Goal: Transaction & Acquisition: Purchase product/service

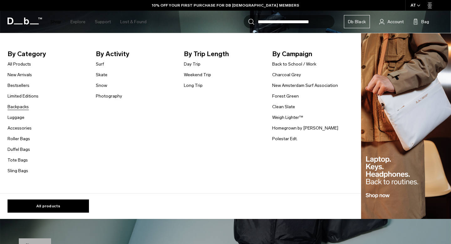
click at [19, 108] on link "Backpacks" at bounding box center [18, 106] width 21 height 7
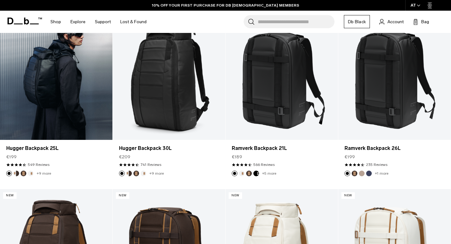
click at [69, 100] on link "Hugger Backpack 25L" at bounding box center [56, 77] width 113 height 125
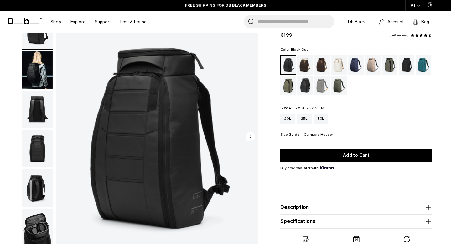
scroll to position [31, 0]
click at [39, 67] on img "button" at bounding box center [37, 70] width 30 height 38
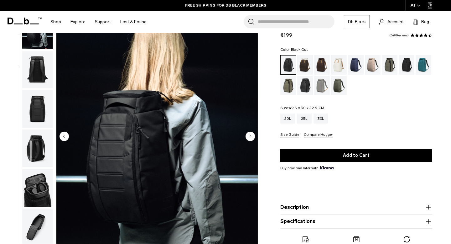
click at [38, 70] on img "button" at bounding box center [37, 70] width 30 height 38
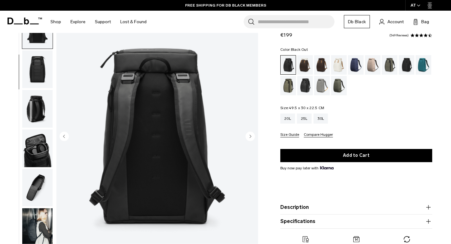
click at [36, 76] on img "button" at bounding box center [37, 69] width 30 height 38
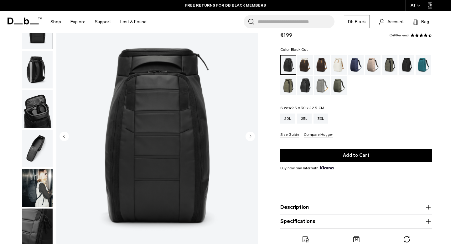
click at [35, 74] on img "button" at bounding box center [37, 70] width 30 height 38
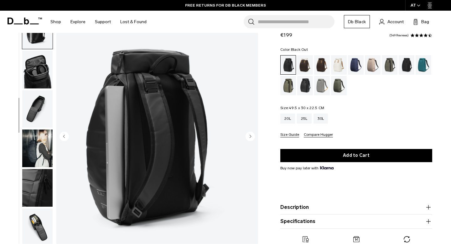
click at [34, 75] on img "button" at bounding box center [37, 70] width 30 height 38
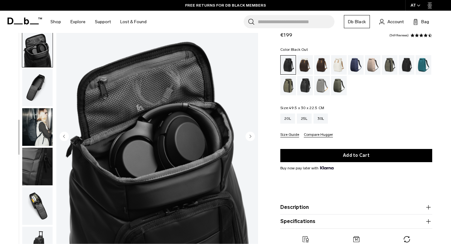
scroll to position [180, 0]
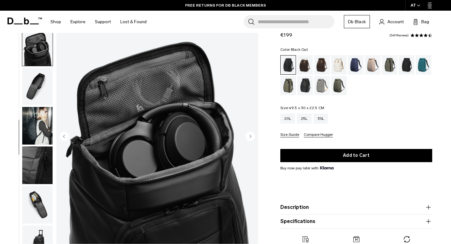
click at [32, 86] on img "button" at bounding box center [37, 87] width 30 height 38
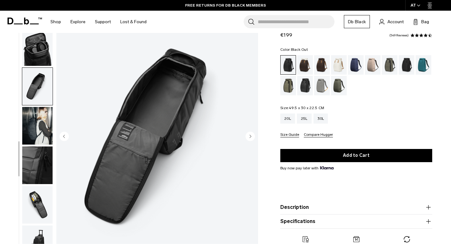
click at [29, 116] on img "button" at bounding box center [37, 126] width 30 height 38
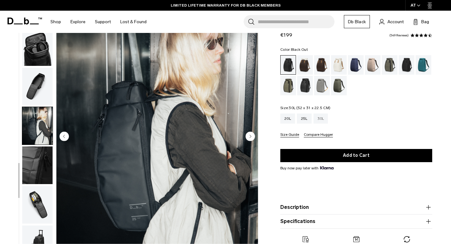
click at [320, 122] on div "30L" at bounding box center [321, 118] width 15 height 10
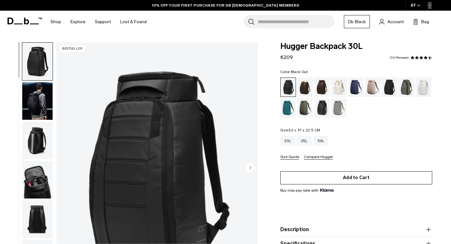
click at [324, 179] on button "Add to Cart" at bounding box center [357, 177] width 152 height 13
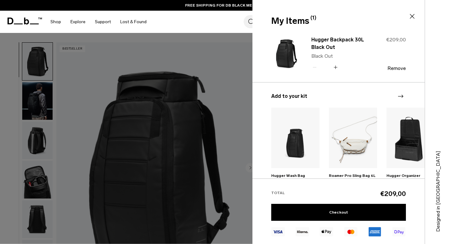
click at [243, 108] on div at bounding box center [225, 122] width 451 height 244
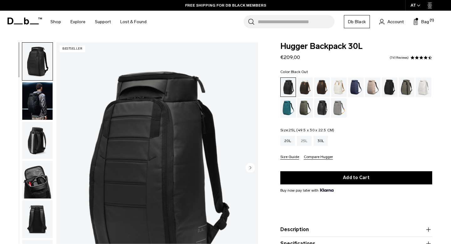
click at [307, 141] on div "25L" at bounding box center [304, 141] width 15 height 10
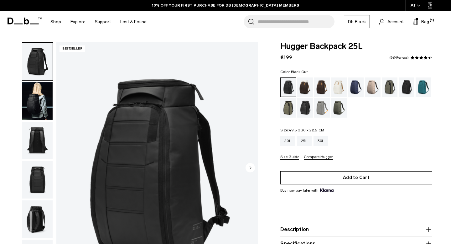
click at [315, 176] on button "Add to Cart" at bounding box center [357, 177] width 152 height 13
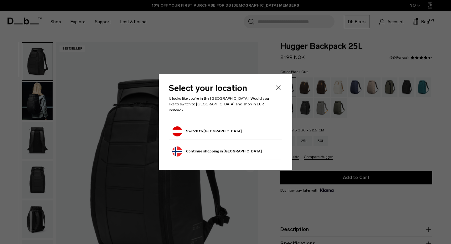
click at [193, 130] on button "Switch to [GEOGRAPHIC_DATA]" at bounding box center [207, 131] width 70 height 10
click at [280, 89] on icon "Close" at bounding box center [279, 88] width 8 height 8
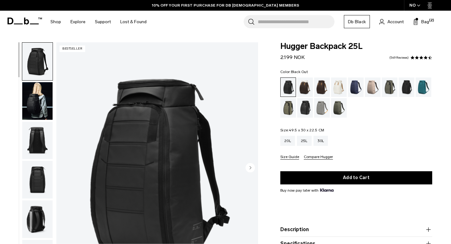
click at [413, 8] on div "NO" at bounding box center [415, 5] width 22 height 11
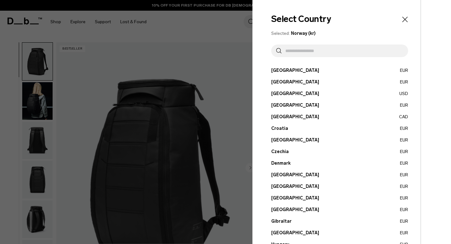
click at [281, 71] on button "[GEOGRAPHIC_DATA] EUR" at bounding box center [339, 70] width 137 height 7
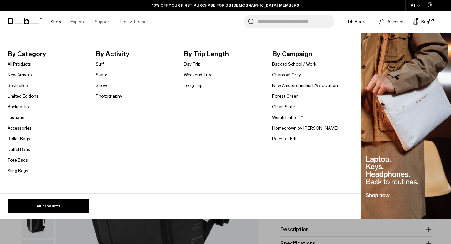
click at [14, 106] on link "Backpacks" at bounding box center [18, 106] width 21 height 7
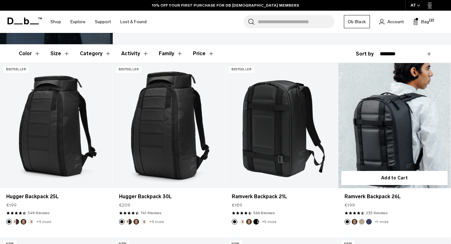
scroll to position [128, 0]
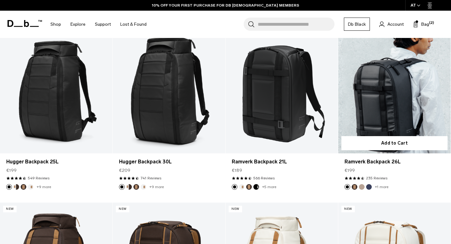
click at [378, 106] on link "Ramverk Backpack 26L" at bounding box center [395, 90] width 113 height 125
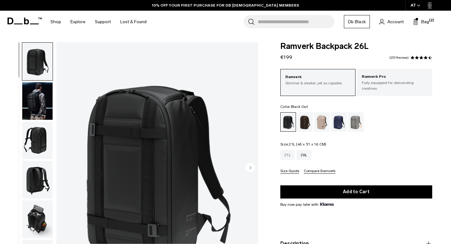
click at [289, 150] on div "21L" at bounding box center [288, 155] width 14 height 10
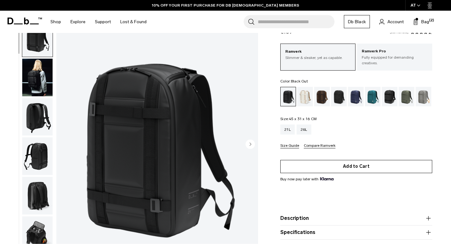
click at [344, 164] on button "Add to Cart" at bounding box center [357, 166] width 152 height 13
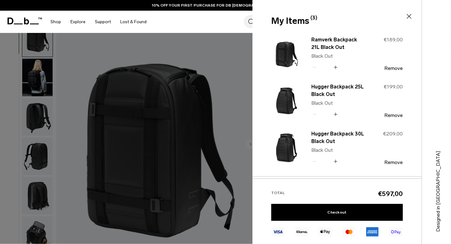
click at [248, 128] on div at bounding box center [225, 122] width 451 height 244
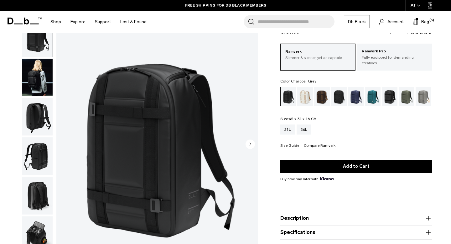
click at [339, 99] on div "Charcoal Grey" at bounding box center [339, 96] width 16 height 19
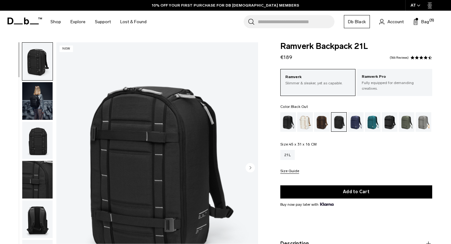
click at [288, 120] on div "Black Out" at bounding box center [289, 121] width 16 height 19
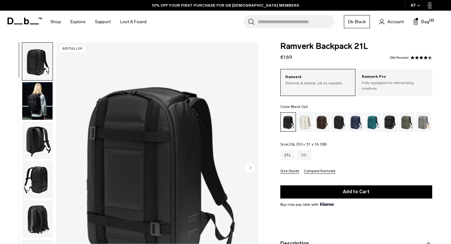
click at [305, 153] on div "26L" at bounding box center [304, 155] width 15 height 10
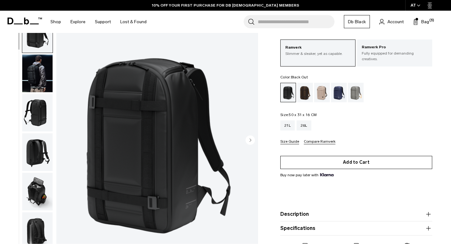
click at [319, 162] on button "Add to Cart" at bounding box center [357, 162] width 152 height 13
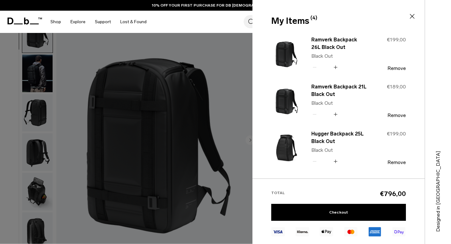
click at [130, 99] on div at bounding box center [225, 122] width 451 height 244
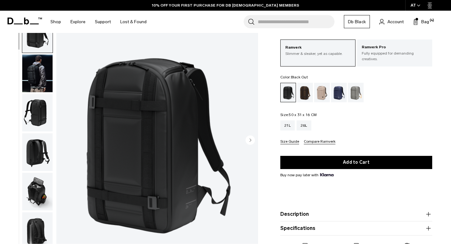
click at [38, 77] on img "button" at bounding box center [37, 73] width 30 height 38
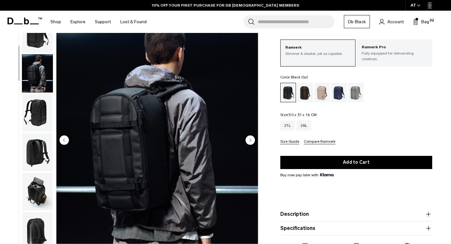
scroll to position [39, 0]
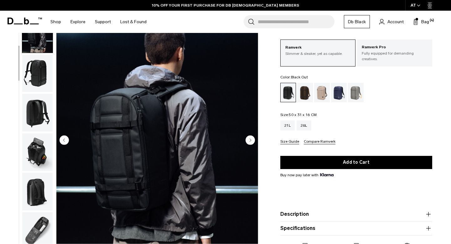
click at [36, 98] on img "button" at bounding box center [37, 113] width 30 height 38
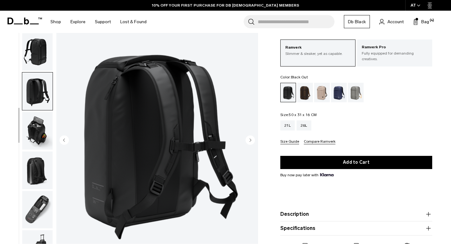
scroll to position [62, 0]
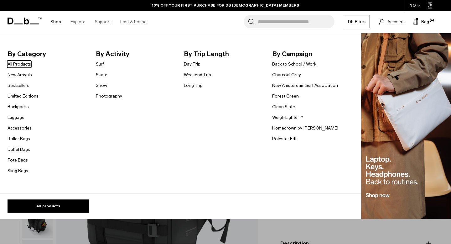
click at [18, 107] on link "Backpacks" at bounding box center [18, 106] width 21 height 7
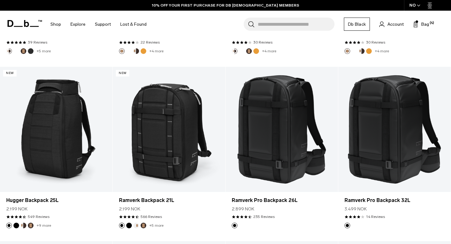
scroll to position [636, 0]
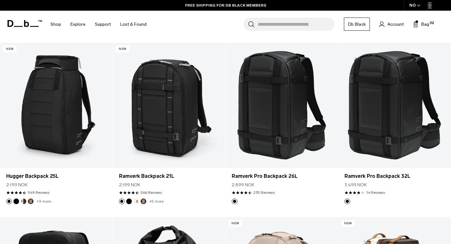
click at [415, 5] on div "NO" at bounding box center [415, 5] width 22 height 11
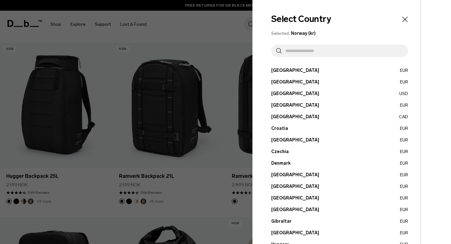
click at [279, 69] on button "Austria EUR" at bounding box center [339, 70] width 137 height 7
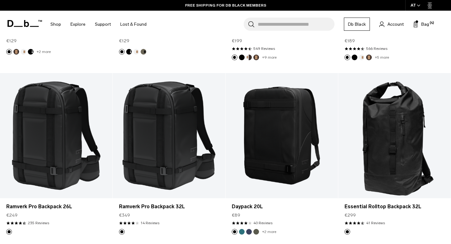
scroll to position [782, 0]
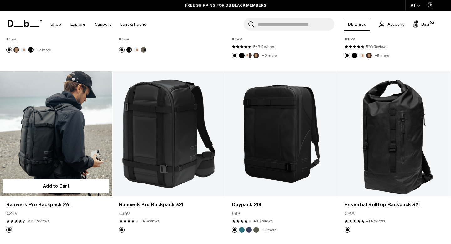
click at [47, 147] on link "Ramverk Pro Backpack 26L" at bounding box center [56, 133] width 113 height 125
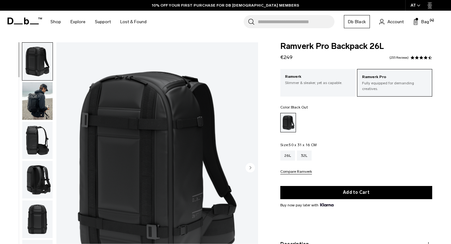
click at [38, 143] on img "button" at bounding box center [37, 141] width 30 height 38
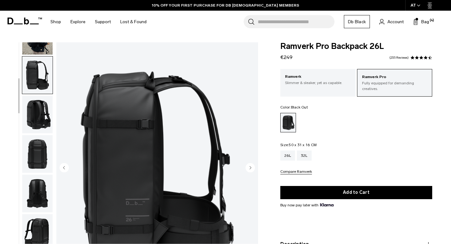
scroll to position [79, 0]
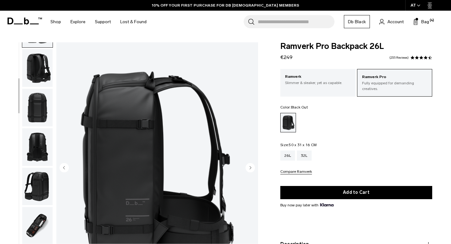
click at [35, 153] on img "button" at bounding box center [37, 147] width 30 height 38
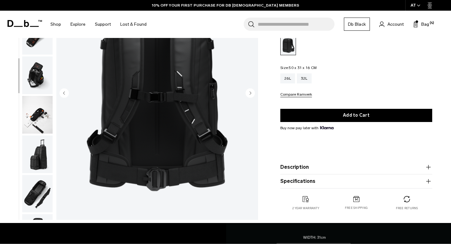
scroll to position [78, 0]
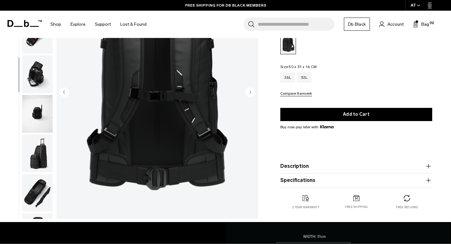
click at [37, 152] on img "button" at bounding box center [37, 153] width 30 height 38
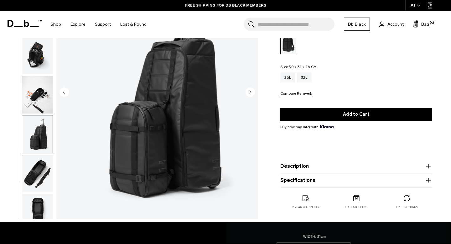
scroll to position [259, 0]
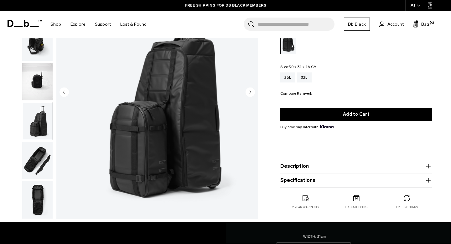
click at [34, 163] on img "button" at bounding box center [37, 160] width 30 height 38
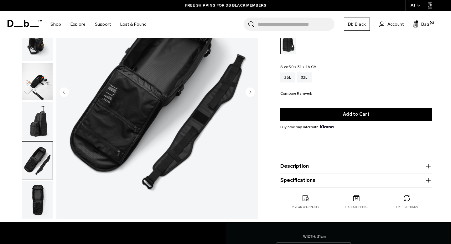
click at [34, 188] on img "button" at bounding box center [37, 200] width 30 height 38
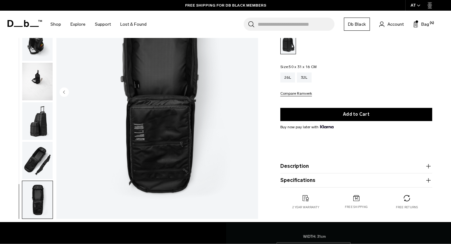
click at [31, 155] on img "button" at bounding box center [37, 160] width 30 height 38
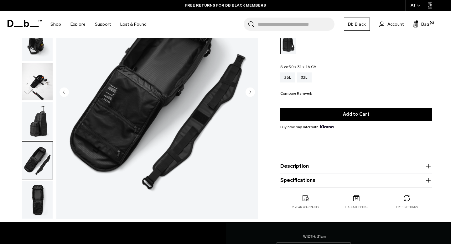
click at [31, 118] on img "button" at bounding box center [37, 121] width 30 height 38
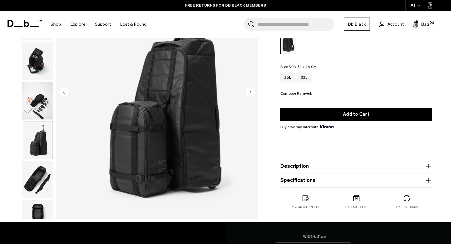
click at [31, 118] on img "button" at bounding box center [37, 101] width 30 height 38
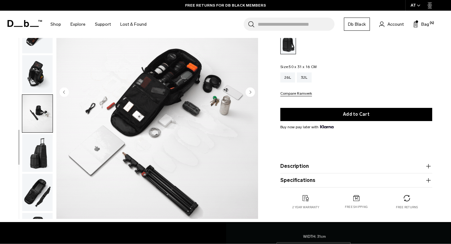
scroll to position [227, 0]
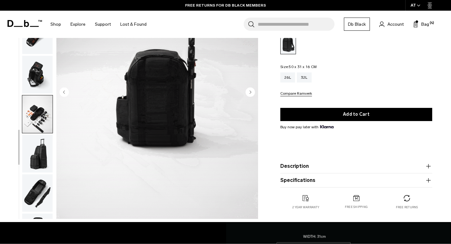
click at [33, 101] on img "button" at bounding box center [37, 114] width 30 height 38
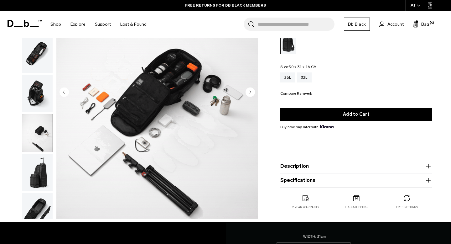
scroll to position [203, 0]
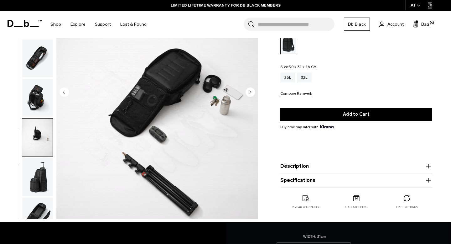
click at [41, 60] on img "button" at bounding box center [37, 58] width 30 height 38
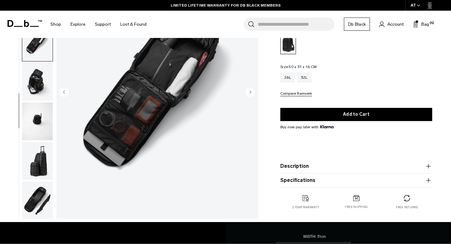
click at [36, 84] on img "button" at bounding box center [37, 82] width 30 height 38
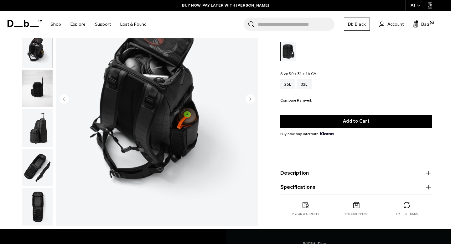
scroll to position [71, 0]
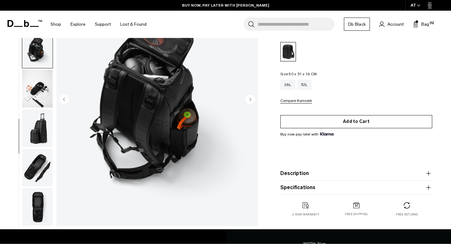
click at [319, 121] on button "Add to Cart" at bounding box center [357, 121] width 152 height 13
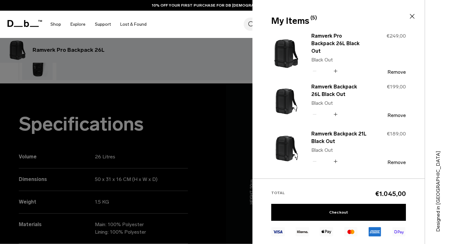
scroll to position [309, 0]
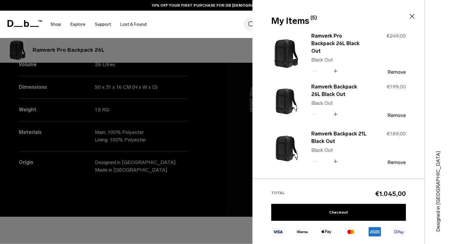
click at [218, 136] on div at bounding box center [225, 122] width 451 height 244
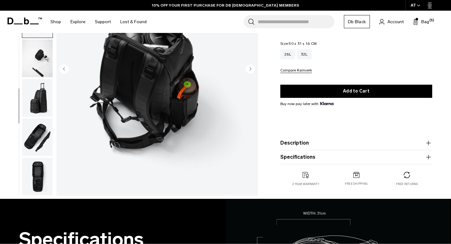
scroll to position [80, 0]
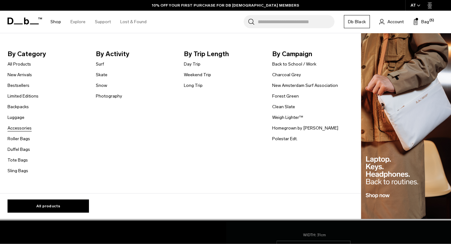
click at [13, 128] on link "Accessories" at bounding box center [20, 128] width 24 height 7
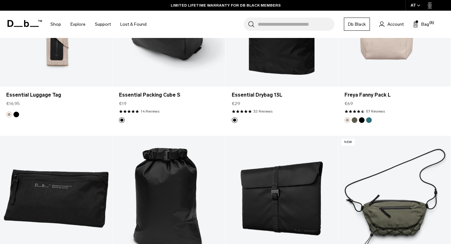
scroll to position [1455, 0]
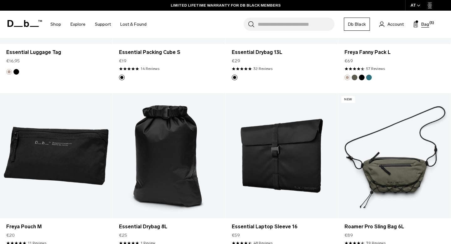
click at [425, 25] on span "Bag" at bounding box center [426, 24] width 8 height 7
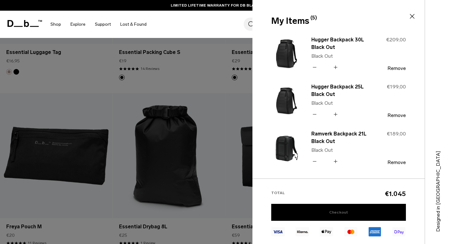
click at [340, 215] on link "Checkout" at bounding box center [338, 212] width 135 height 17
